Goal: Check status: Check status

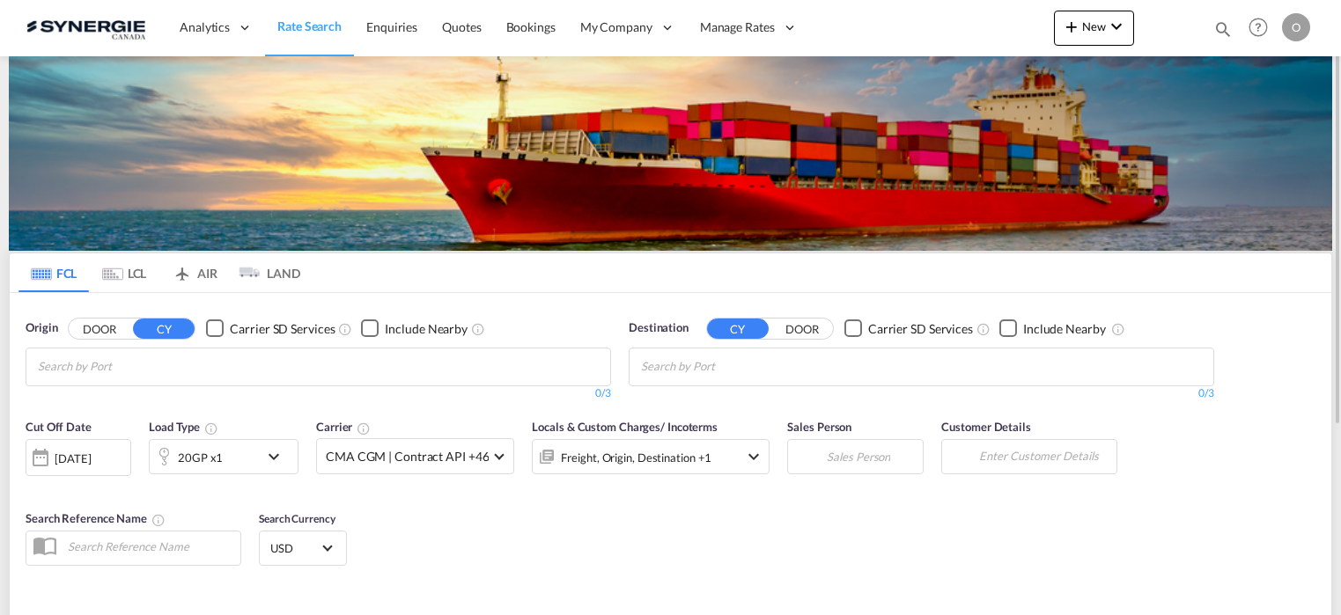
click at [1226, 22] on md-icon "icon-magnify" at bounding box center [1222, 28] width 19 height 19
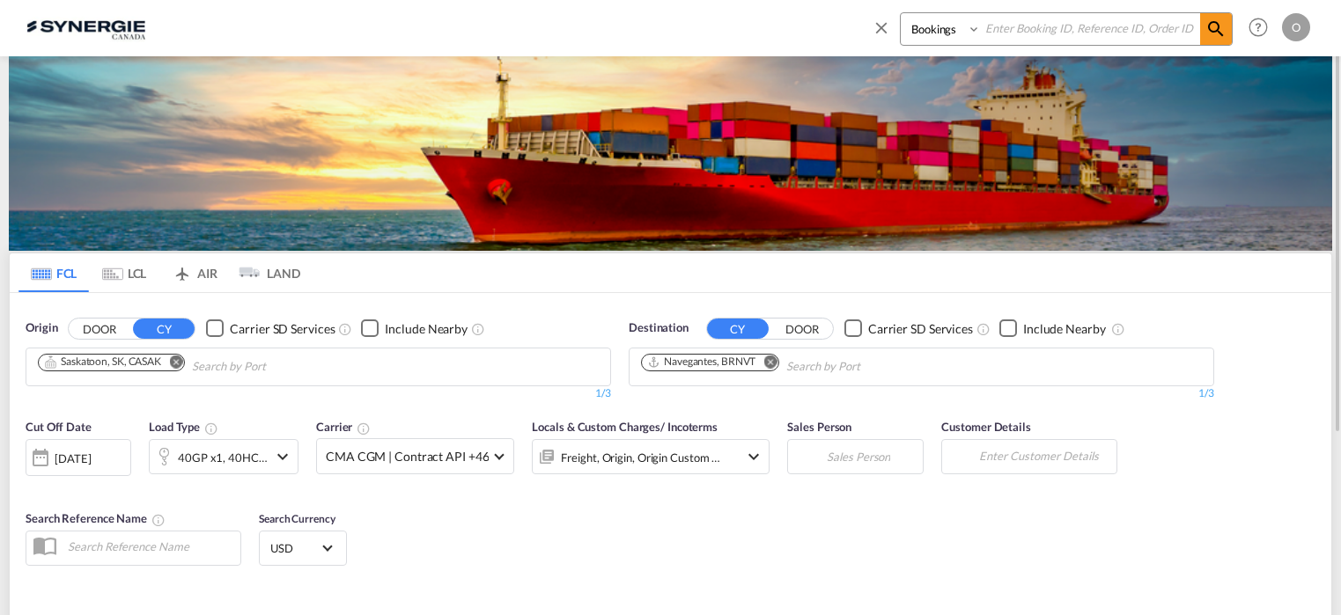
paste input "syc003141"
type input "syc003141"
drag, startPoint x: 1206, startPoint y: 31, endPoint x: 1225, endPoint y: 36, distance: 19.2
click at [1207, 31] on md-icon "icon-magnify" at bounding box center [1215, 28] width 21 height 21
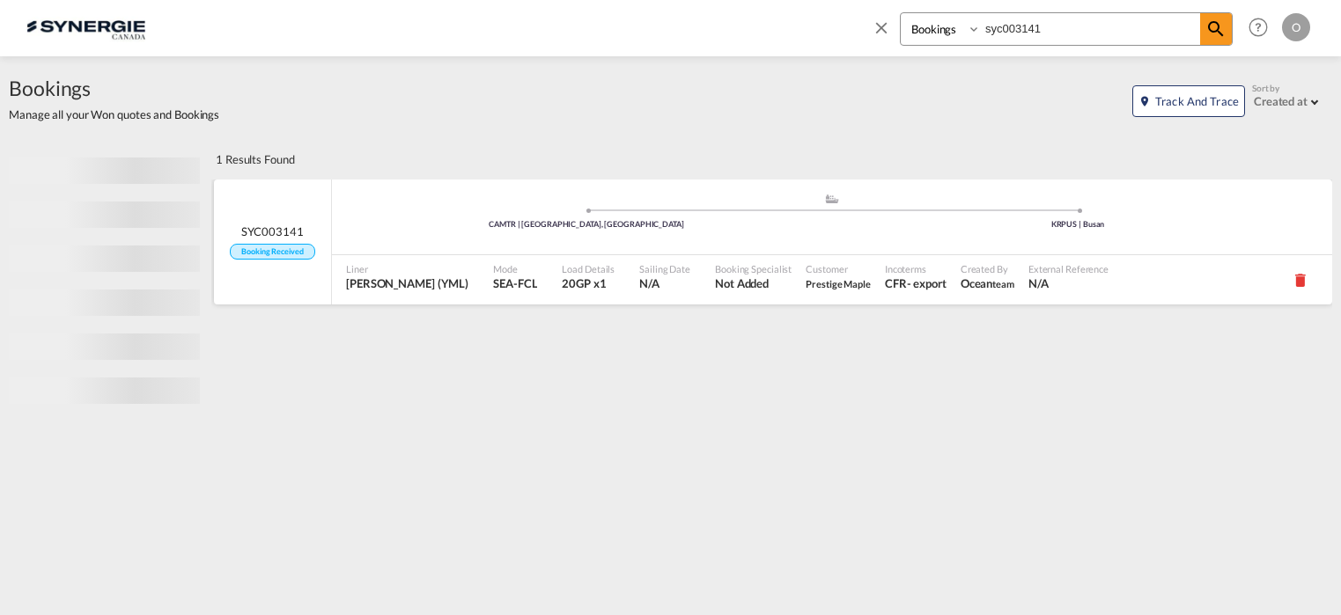
click at [733, 276] on span "Not Added" at bounding box center [753, 284] width 77 height 16
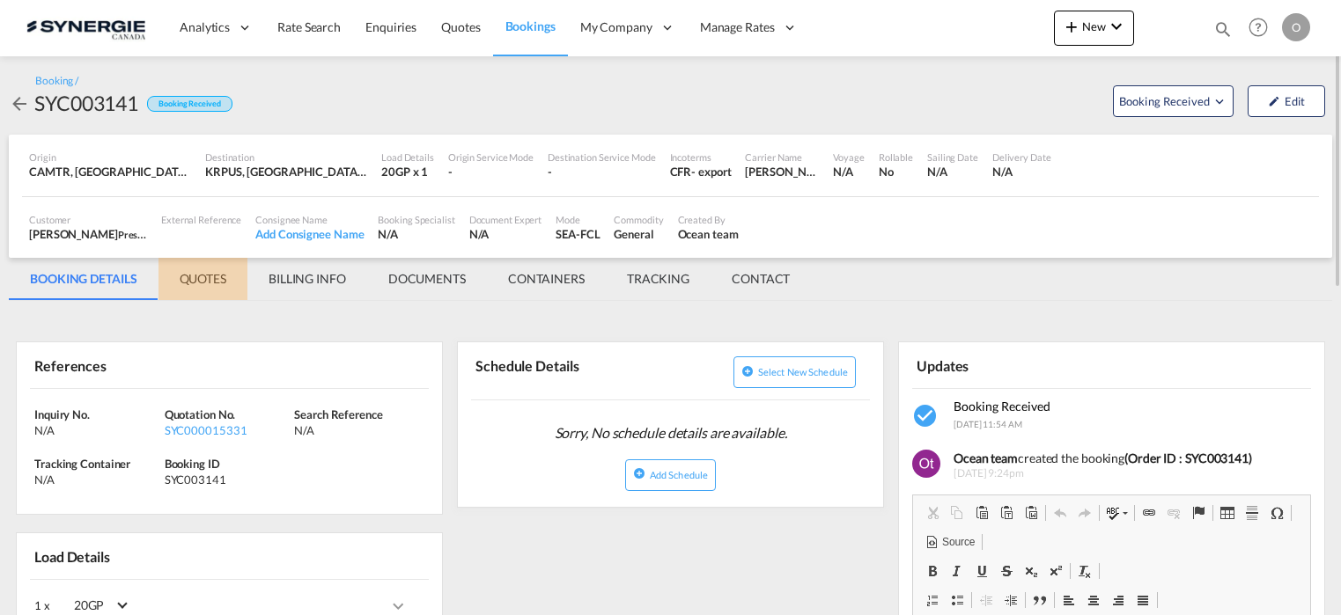
click at [195, 274] on md-tab-item "QUOTES" at bounding box center [202, 279] width 89 height 42
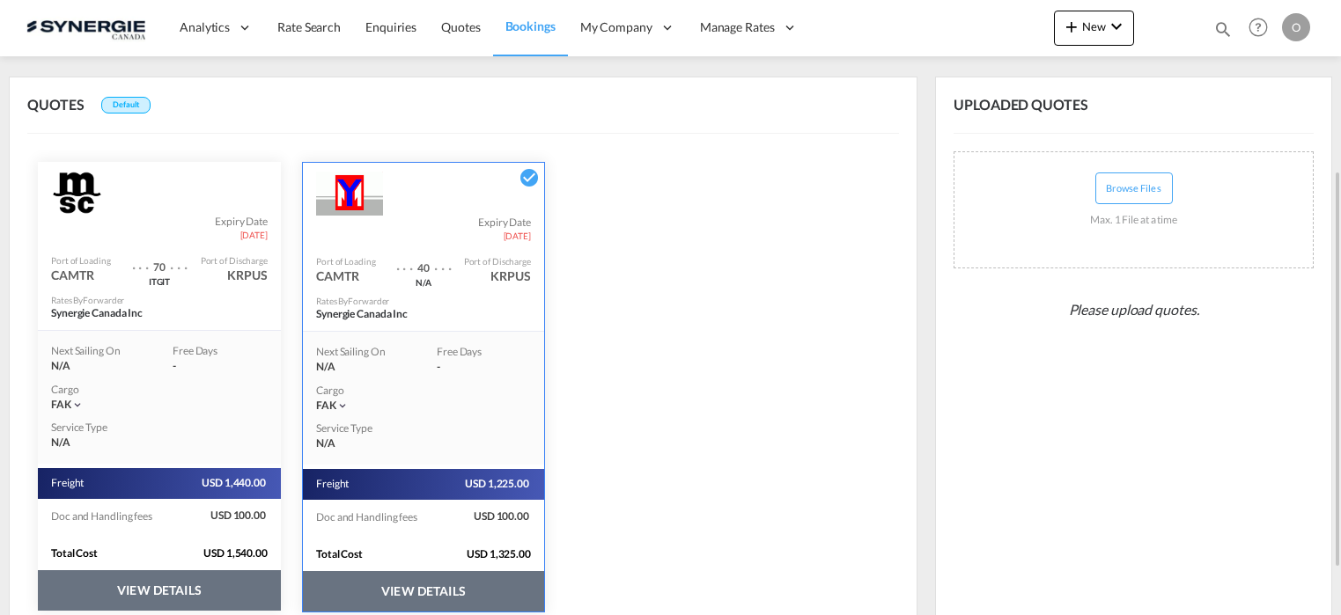
scroll to position [335, 0]
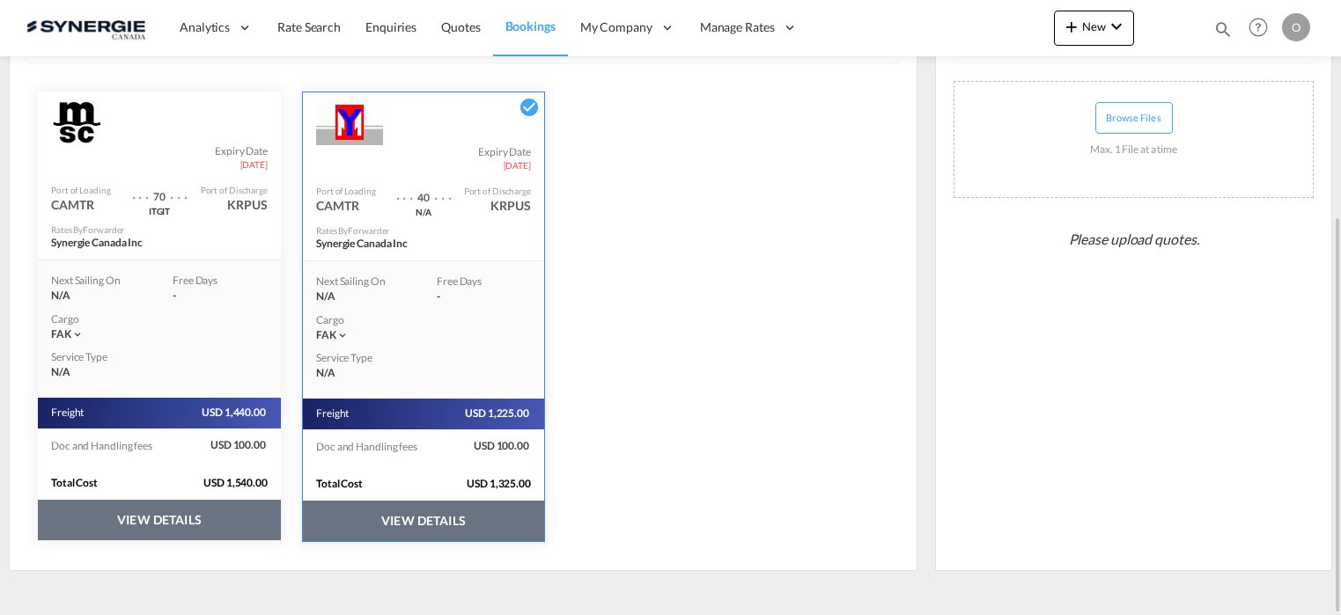
click at [407, 514] on button "VIEW DETAILS" at bounding box center [423, 521] width 241 height 40
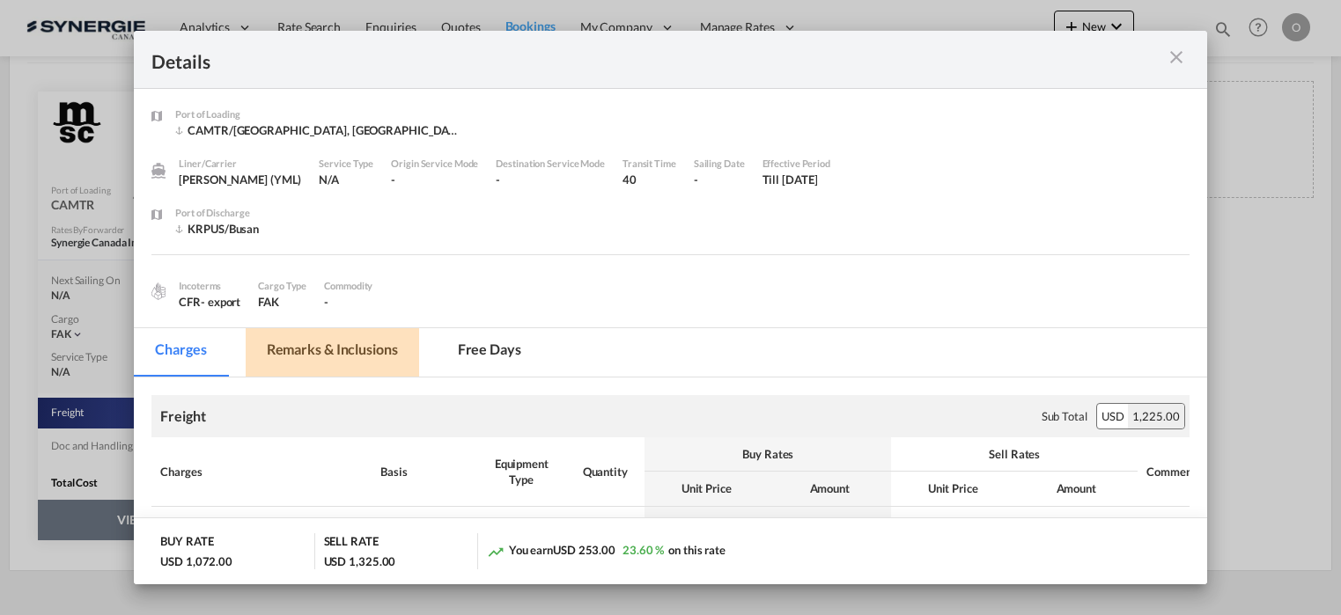
click at [308, 341] on md-tab-item "Remarks & Inclusions" at bounding box center [332, 352] width 173 height 48
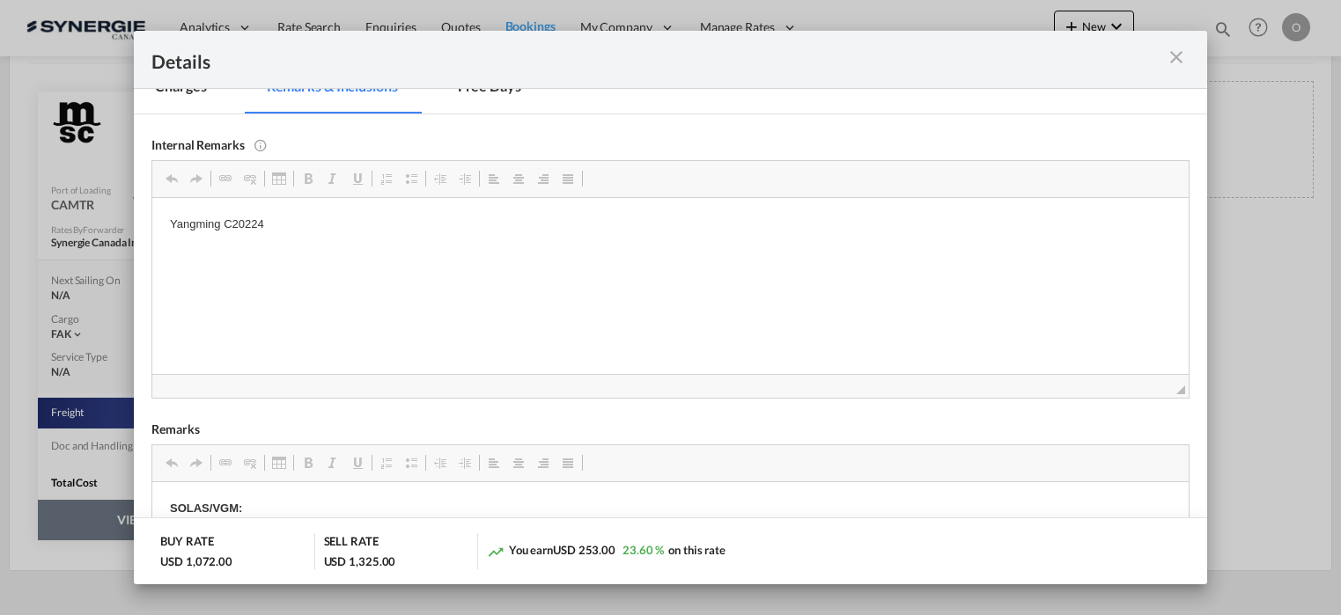
scroll to position [264, 0]
drag, startPoint x: 223, startPoint y: 220, endPoint x: 268, endPoint y: 223, distance: 45.0
drag, startPoint x: 222, startPoint y: 222, endPoint x: 269, endPoint y: 225, distance: 47.6
click at [269, 225] on p "Yangming C20224" at bounding box center [670, 223] width 1000 height 18
